Goal: Navigation & Orientation: Find specific page/section

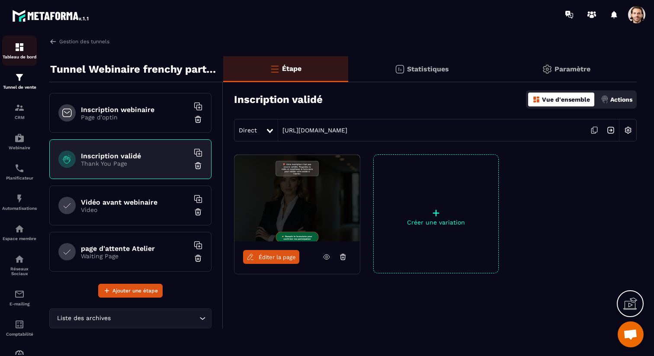
click at [19, 47] on img at bounding box center [19, 47] width 10 height 10
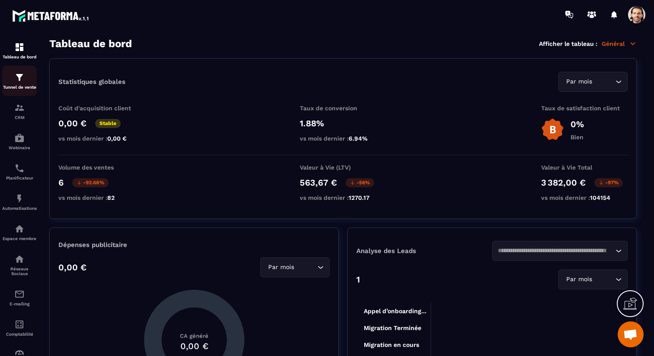
click at [19, 91] on link "Tunnel de vente" at bounding box center [19, 81] width 35 height 30
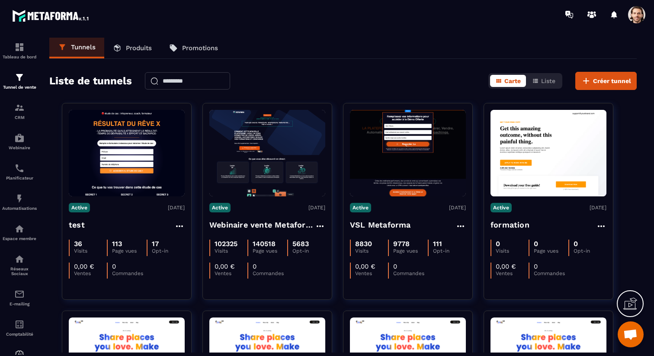
click at [636, 14] on span at bounding box center [636, 14] width 17 height 17
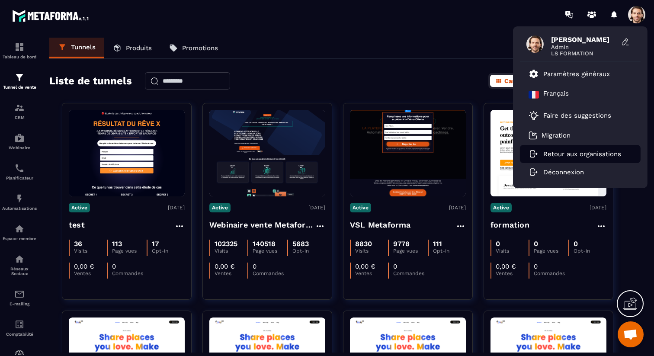
click at [552, 153] on p "Retour aux organisations" at bounding box center [582, 154] width 78 height 8
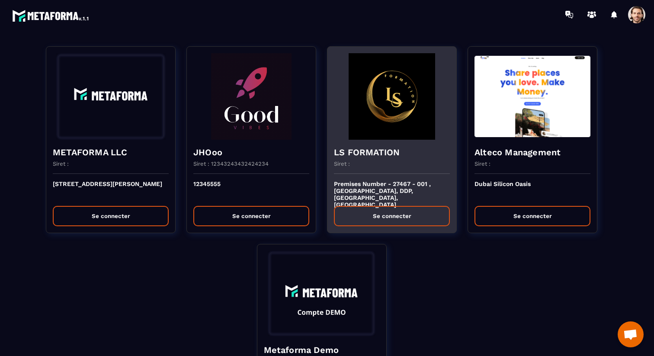
click at [356, 164] on div "Siret :" at bounding box center [392, 166] width 116 height 13
